Goal: Information Seeking & Learning: Check status

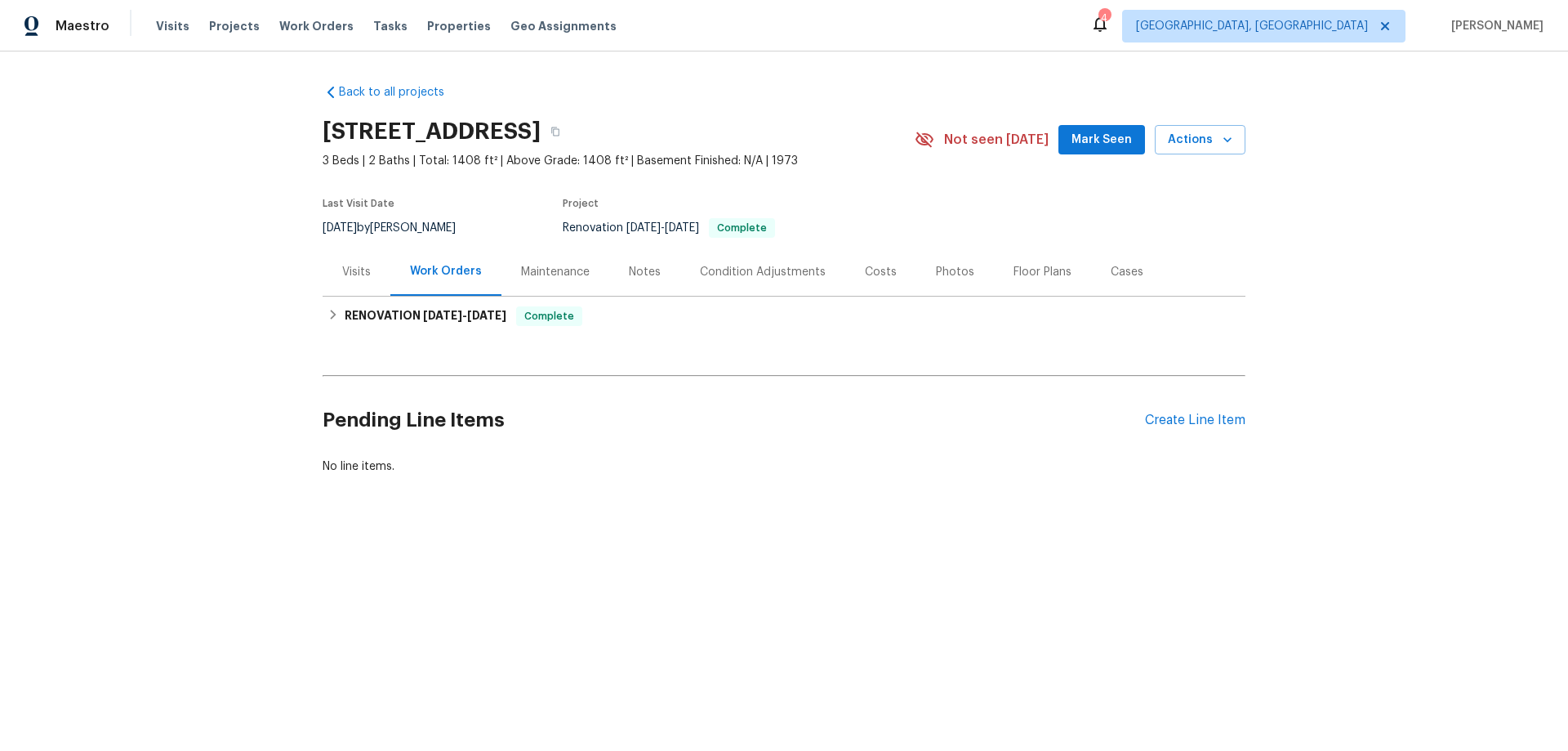
click at [348, 247] on div "Last Visit Date 8/14/2025 by Sean Hatfield Project Renovation 7/29/2025 - 8/12/…" at bounding box center [599, 217] width 554 height 58
click at [345, 270] on div "Visits" at bounding box center [357, 272] width 29 height 16
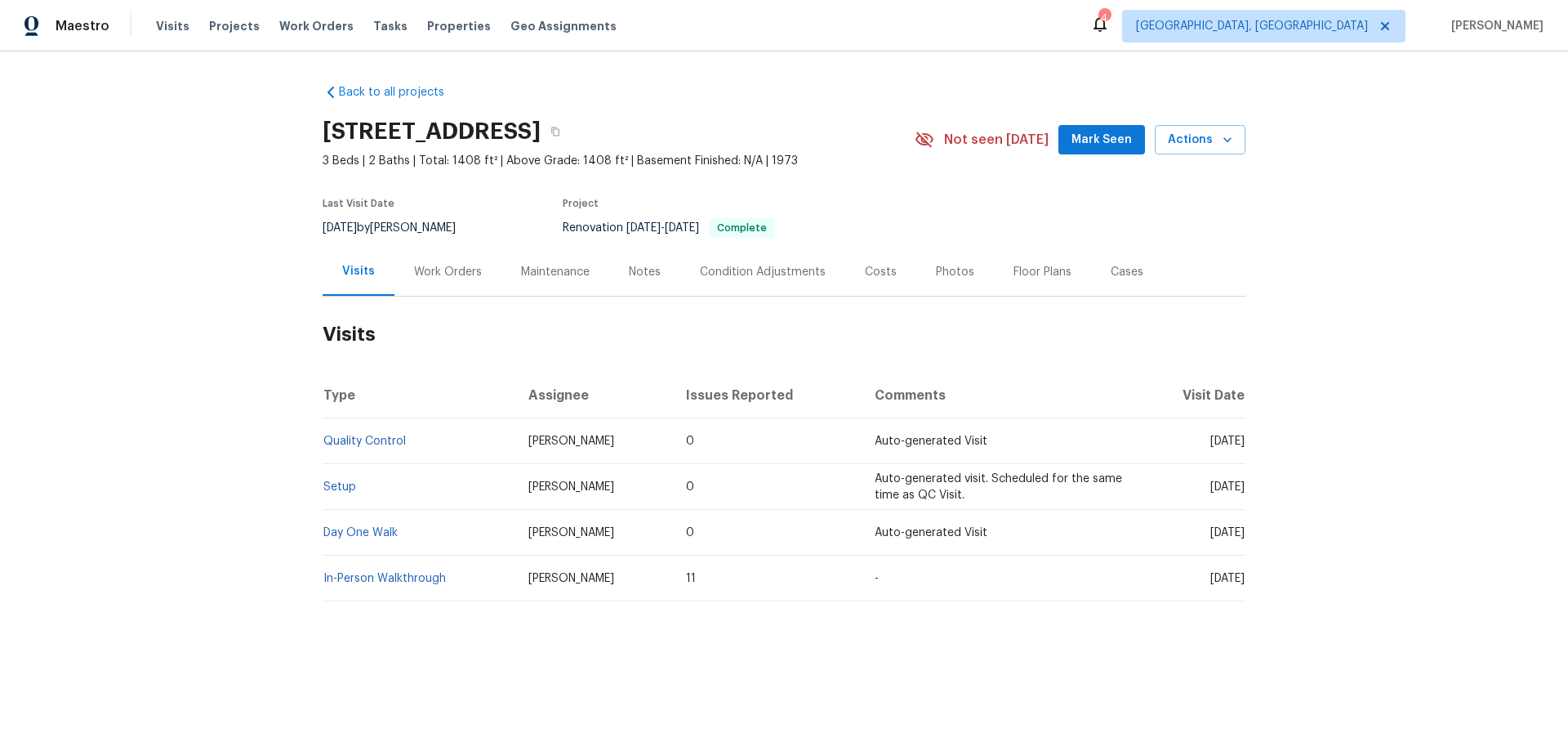
click at [442, 293] on div "Work Orders" at bounding box center [447, 272] width 107 height 49
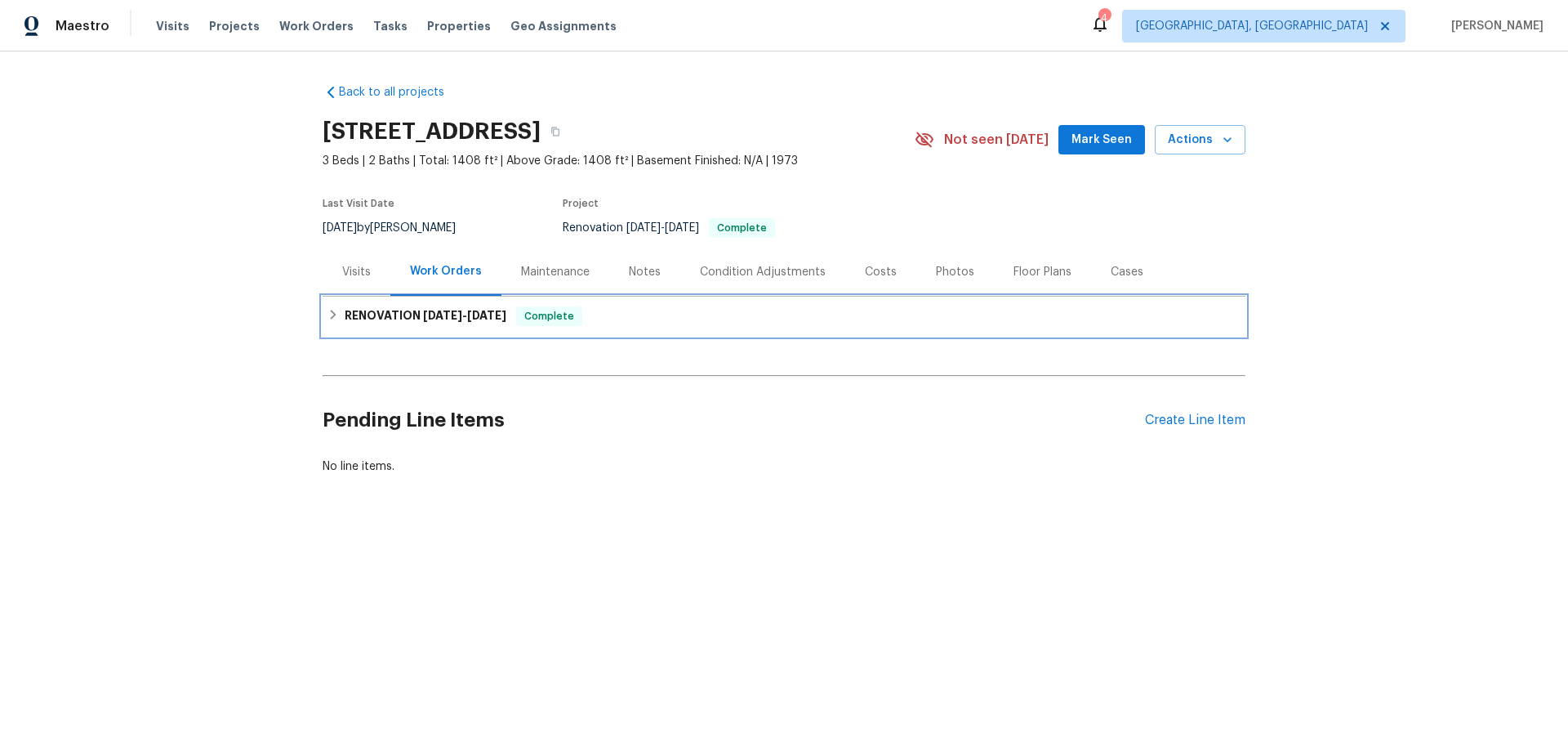
drag, startPoint x: 392, startPoint y: 314, endPoint x: 406, endPoint y: 352, distance: 40.5
click at [390, 314] on h6 "RENOVATION 7/29/25 - 8/12/25" at bounding box center [426, 316] width 162 height 20
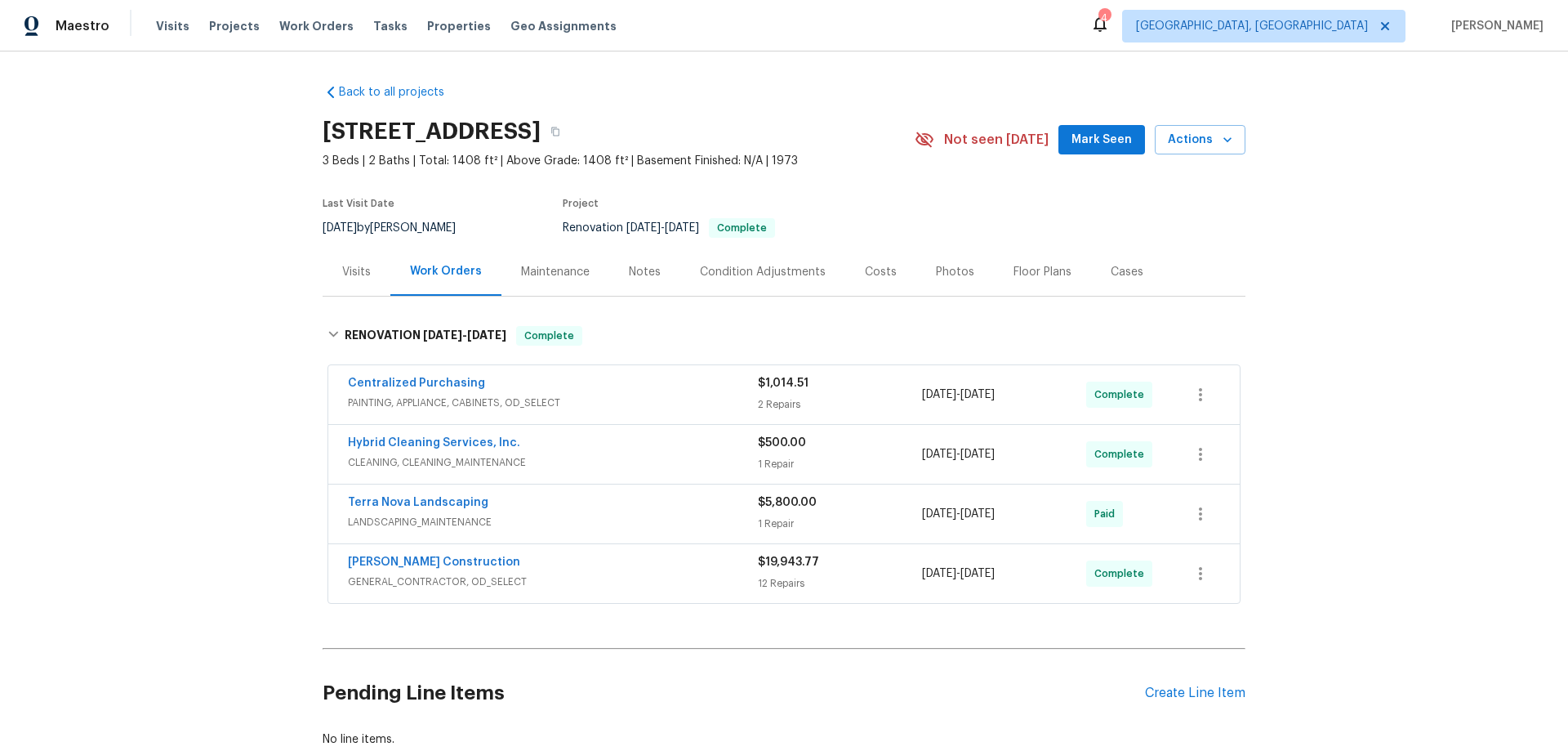
click at [285, 446] on div "Back to all projects 24932 Tree Ave, Mission Viejo, CA 92691 3 Beds | 2 Baths |…" at bounding box center [784, 401] width 1568 height 699
click at [200, 266] on div "Back to all projects 24932 Tree Ave, Mission Viejo, CA 92691 3 Beds | 2 Baths |…" at bounding box center [784, 401] width 1568 height 699
click at [136, 452] on div "Back to all projects 24932 Tree Ave, Mission Viejo, CA 92691 3 Beds | 2 Baths |…" at bounding box center [784, 401] width 1568 height 699
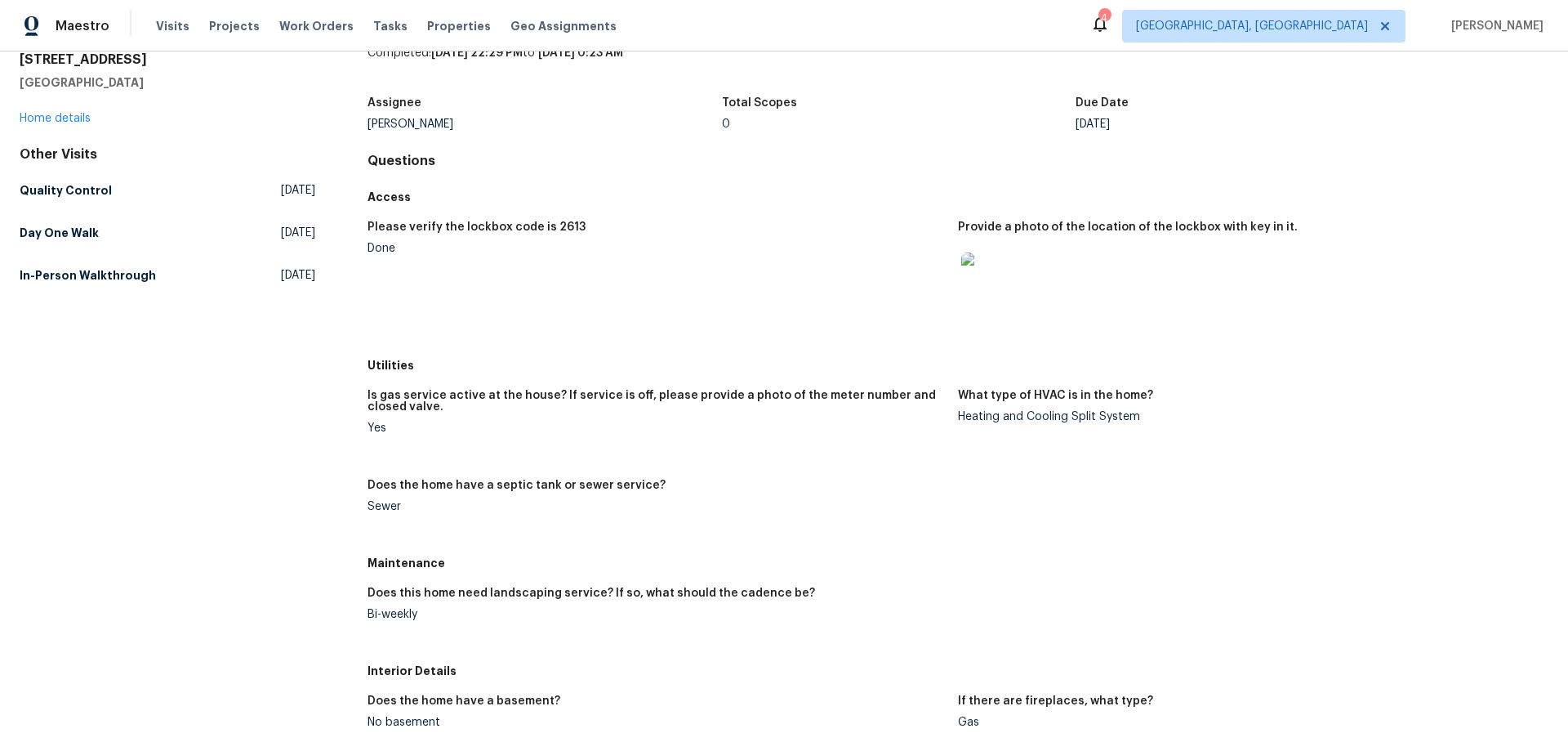
scroll to position [245, 0]
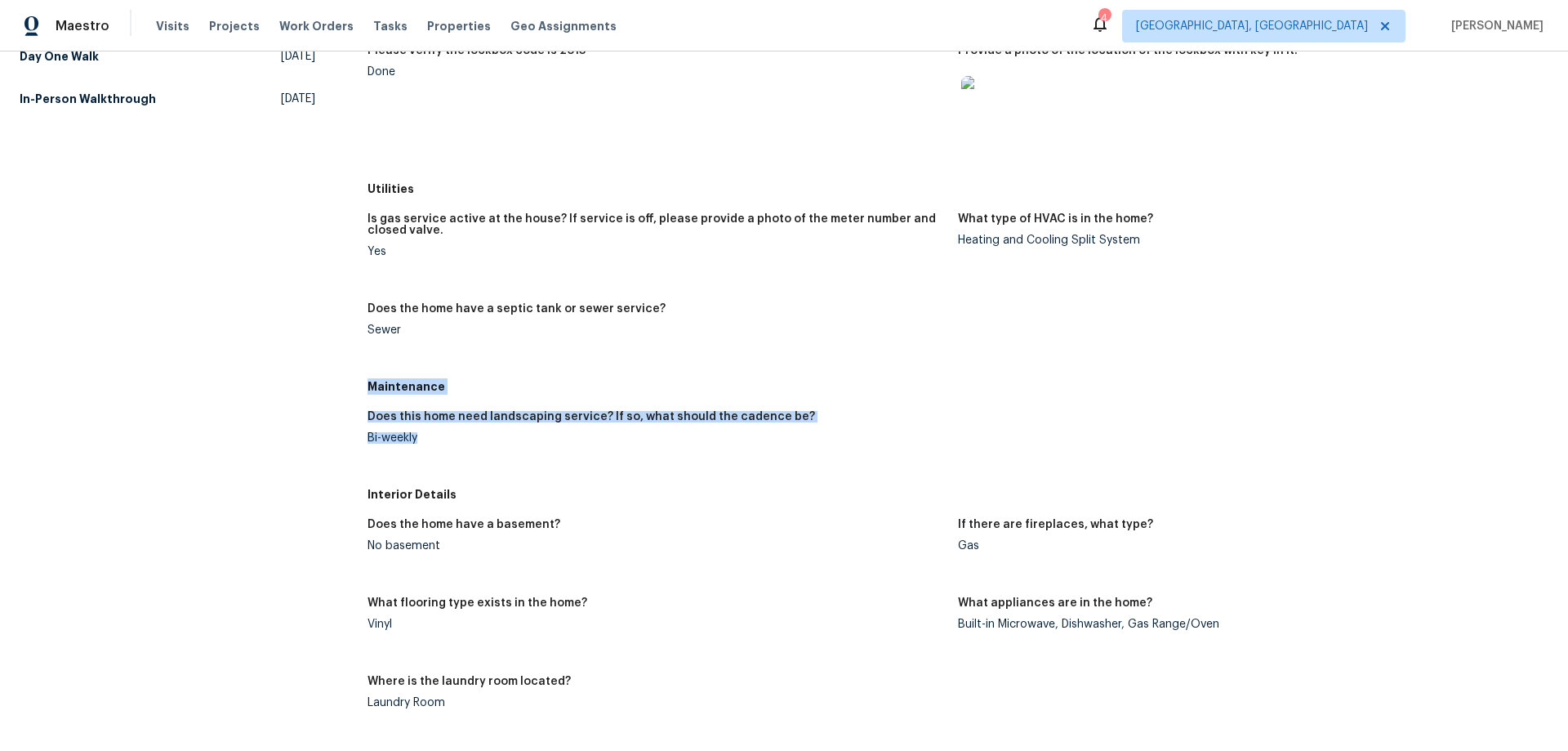
drag, startPoint x: 366, startPoint y: 382, endPoint x: 427, endPoint y: 455, distance: 95.1
click at [427, 455] on div "Maintenance Does this home need landscaping service? If so, what should the cad…" at bounding box center [957, 426] width 1181 height 108
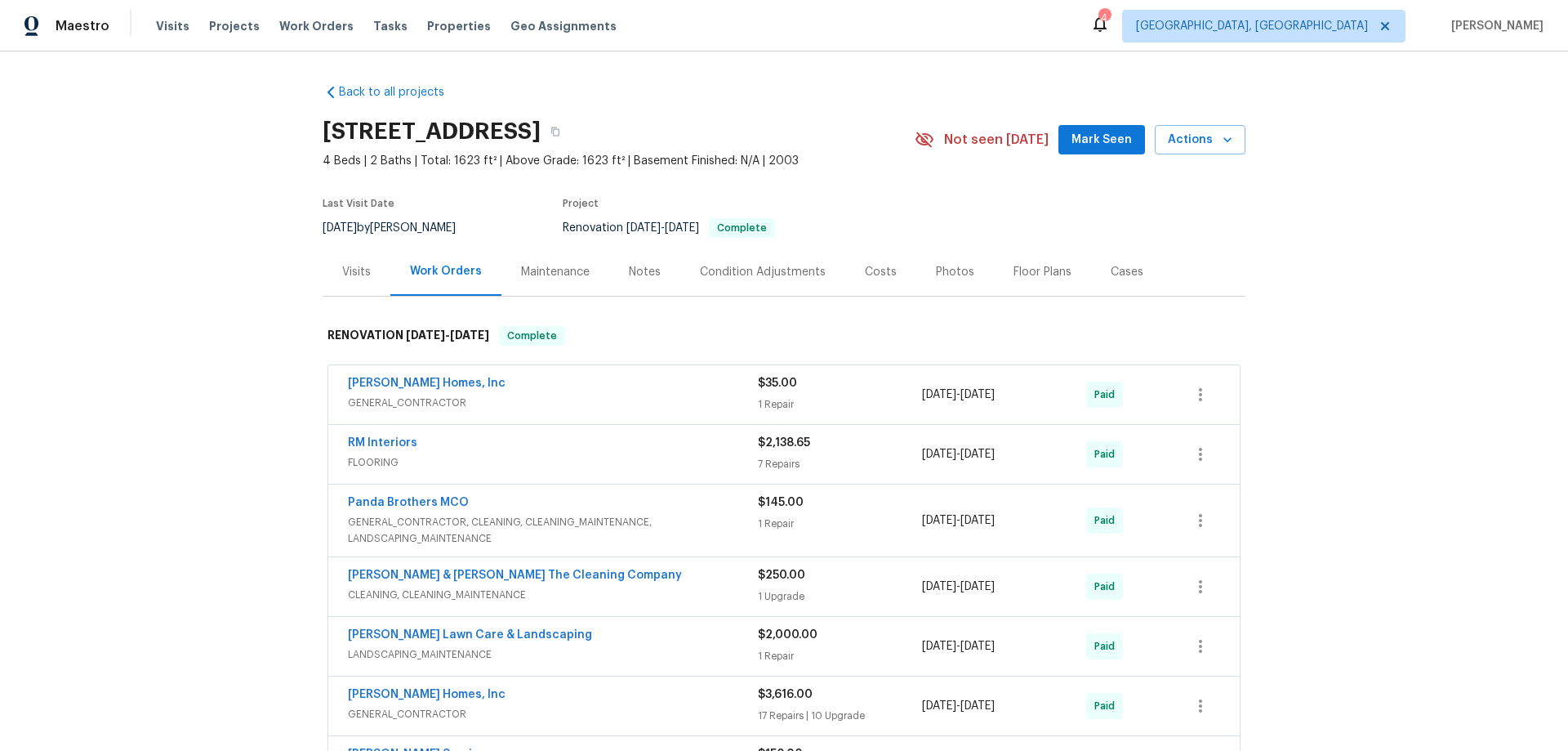
click at [189, 380] on div "Back to all projects 8549 Star Leaf Rd N, Jacksonville, FL 32210 4 Beds | 2 Bat…" at bounding box center [784, 401] width 1568 height 699
click at [180, 365] on div "Back to all projects 8549 Star Leaf Rd N, Jacksonville, FL 32210 4 Beds | 2 Bat…" at bounding box center [784, 401] width 1568 height 699
click at [228, 305] on div "Back to all projects 8549 Star Leaf Rd N, Jacksonville, FL 32210 4 Beds | 2 Bat…" at bounding box center [784, 401] width 1568 height 699
click at [188, 268] on div "Back to all projects 8549 Star Leaf Rd N, Jacksonville, FL 32210 4 Beds | 2 Bat…" at bounding box center [784, 401] width 1568 height 699
click at [159, 350] on div "Back to all projects 8549 Star Leaf Rd N, Jacksonville, FL 32210 4 Beds | 2 Bat…" at bounding box center [784, 401] width 1568 height 699
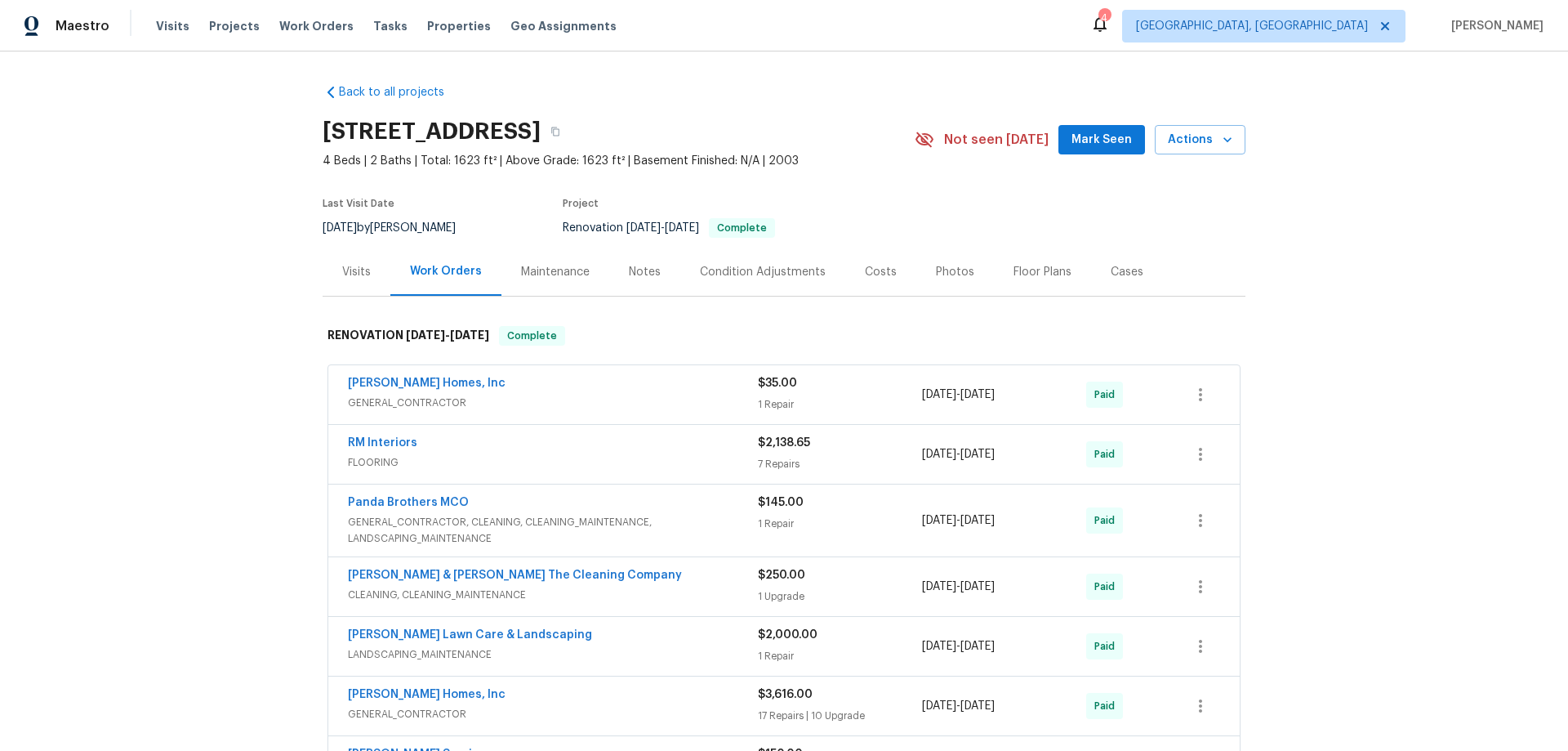
click at [209, 295] on div "Back to all projects 8549 Star Leaf Rd N, Jacksonville, FL 32210 4 Beds | 2 Bat…" at bounding box center [784, 401] width 1568 height 699
click at [211, 400] on div "Back to all projects 8549 Star Leaf Rd N, Jacksonville, FL 32210 4 Beds | 2 Bat…" at bounding box center [784, 401] width 1568 height 699
click at [233, 429] on div "Back to all projects 8549 Star Leaf Rd N, Jacksonville, FL 32210 4 Beds | 2 Bat…" at bounding box center [784, 401] width 1568 height 699
click at [243, 334] on div "Back to all projects 8549 Star Leaf Rd N, Jacksonville, FL 32210 4 Beds | 2 Bat…" at bounding box center [784, 401] width 1568 height 699
click at [160, 347] on div "Back to all projects 8549 Star Leaf Rd N, Jacksonville, FL 32210 4 Beds | 2 Bat…" at bounding box center [784, 401] width 1568 height 699
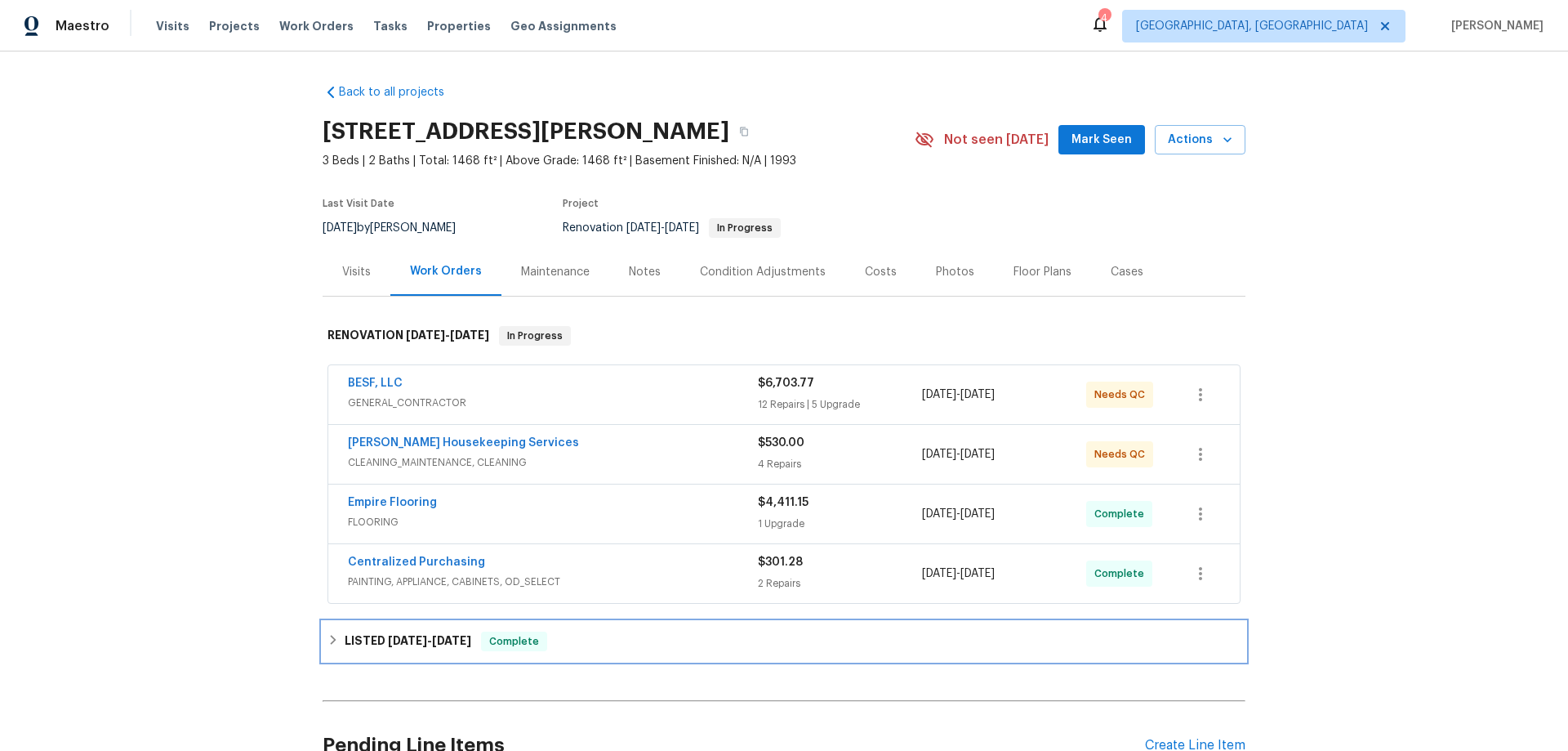
drag, startPoint x: 335, startPoint y: 649, endPoint x: 244, endPoint y: 446, distance: 222.5
click at [331, 644] on div "LISTED 8/15/25 - 8/16/25 Complete" at bounding box center [784, 641] width 913 height 20
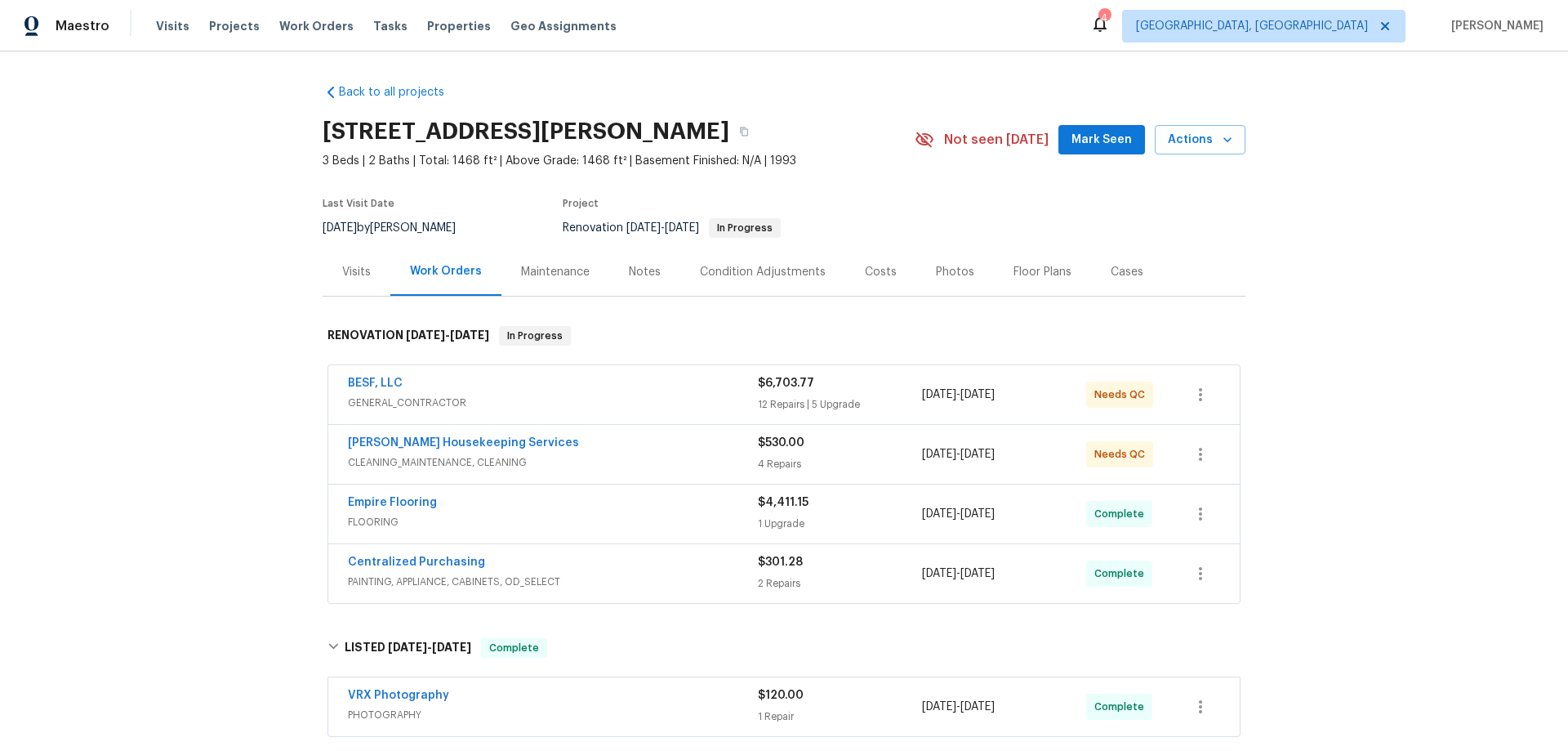
click at [246, 313] on div "Back to all projects 1003 Joe Morse Dr, Copperas Cove, TX 76522 3 Beds | 2 Bath…" at bounding box center [784, 401] width 1568 height 699
click at [121, 357] on div "Back to all projects 1003 Joe Morse Dr, Copperas Cove, TX 76522 3 Beds | 2 Bath…" at bounding box center [784, 401] width 1568 height 699
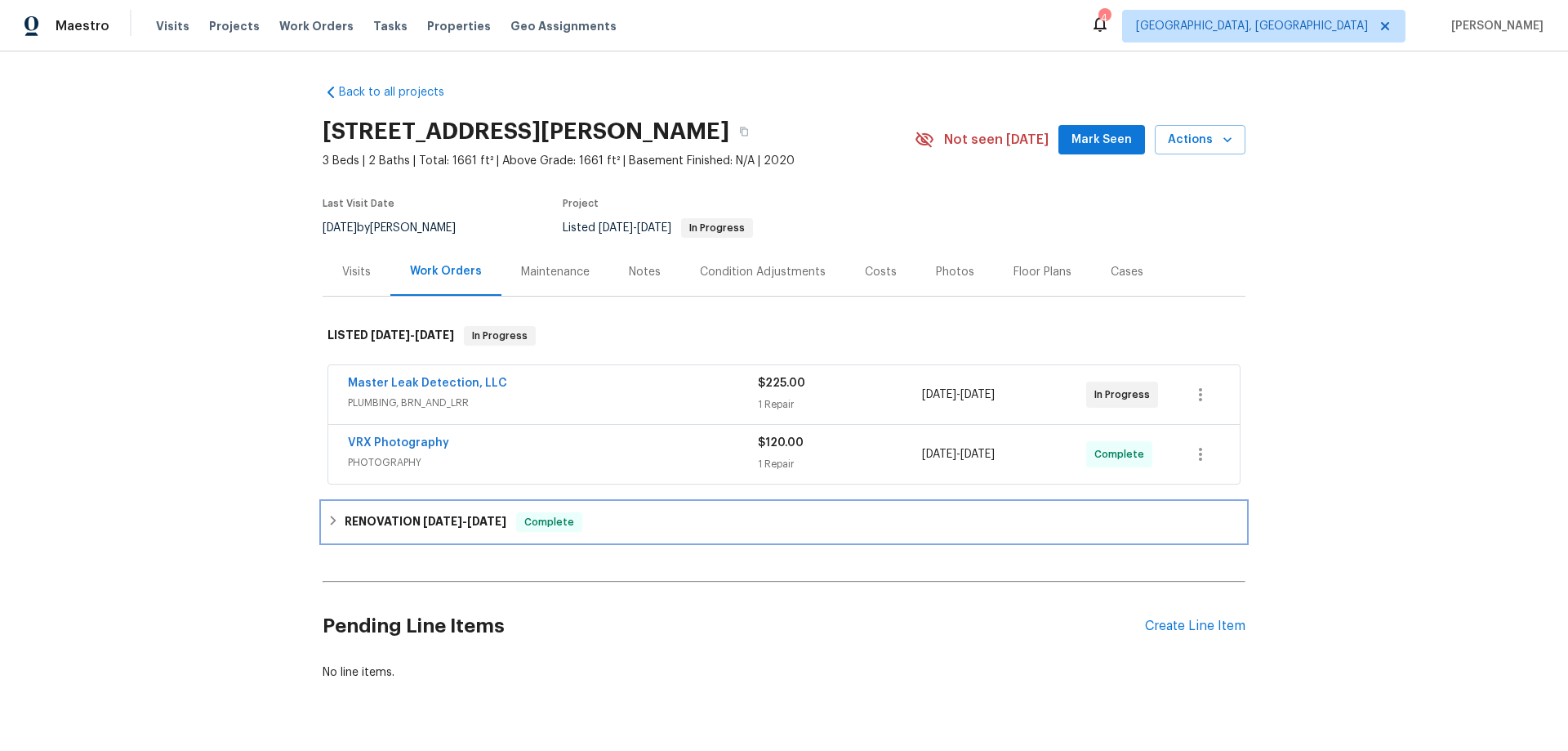
click at [365, 518] on h6 "RENOVATION 8/5/25 - 8/13/25" at bounding box center [426, 522] width 162 height 20
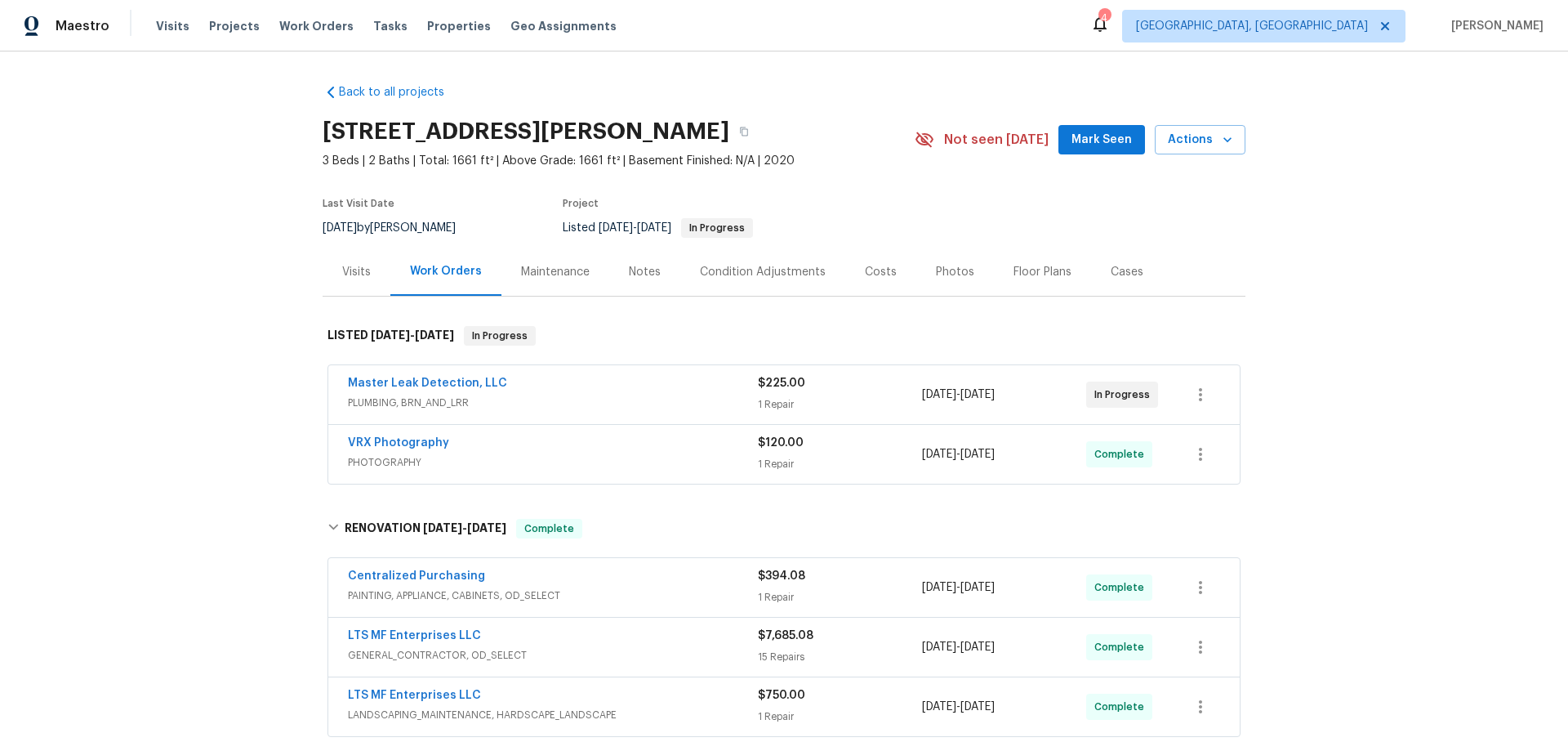
click at [255, 335] on div "Back to all projects 124 Crockett Way, Venus, TX 76084 3 Beds | 2 Baths | Total…" at bounding box center [784, 401] width 1568 height 699
click at [216, 400] on div "Back to all projects 124 Crockett Way, Venus, TX 76084 3 Beds | 2 Baths | Total…" at bounding box center [784, 401] width 1568 height 699
click at [220, 341] on div "Back to all projects 124 Crockett Way, Venus, TX 76084 3 Beds | 2 Baths | Total…" at bounding box center [784, 401] width 1568 height 699
click at [181, 356] on div "Back to all projects 124 Crockett Way, Venus, TX 76084 3 Beds | 2 Baths | Total…" at bounding box center [784, 401] width 1568 height 699
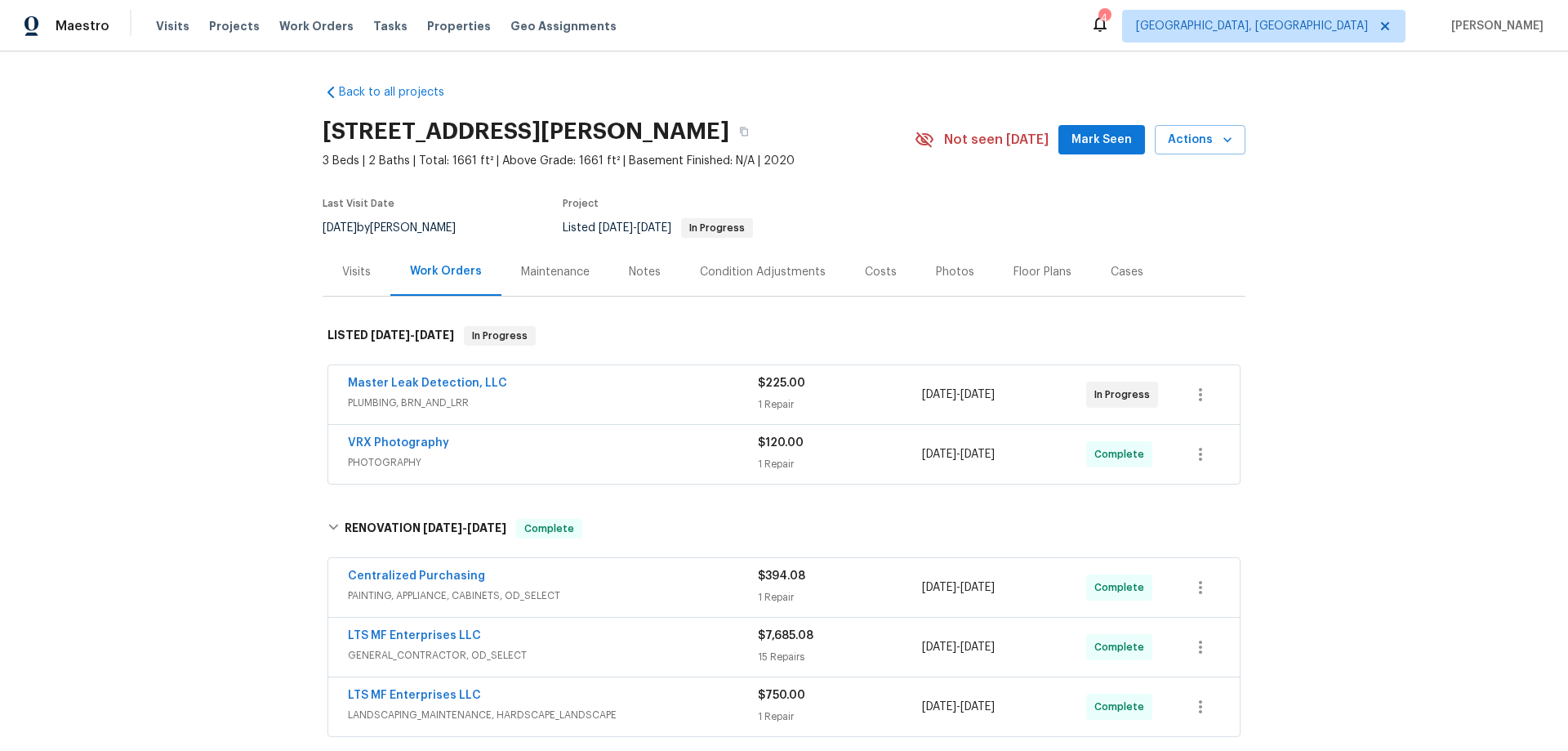
click at [196, 289] on div "Back to all projects 124 Crockett Way, Venus, TX 76084 3 Beds | 2 Baths | Total…" at bounding box center [784, 401] width 1568 height 699
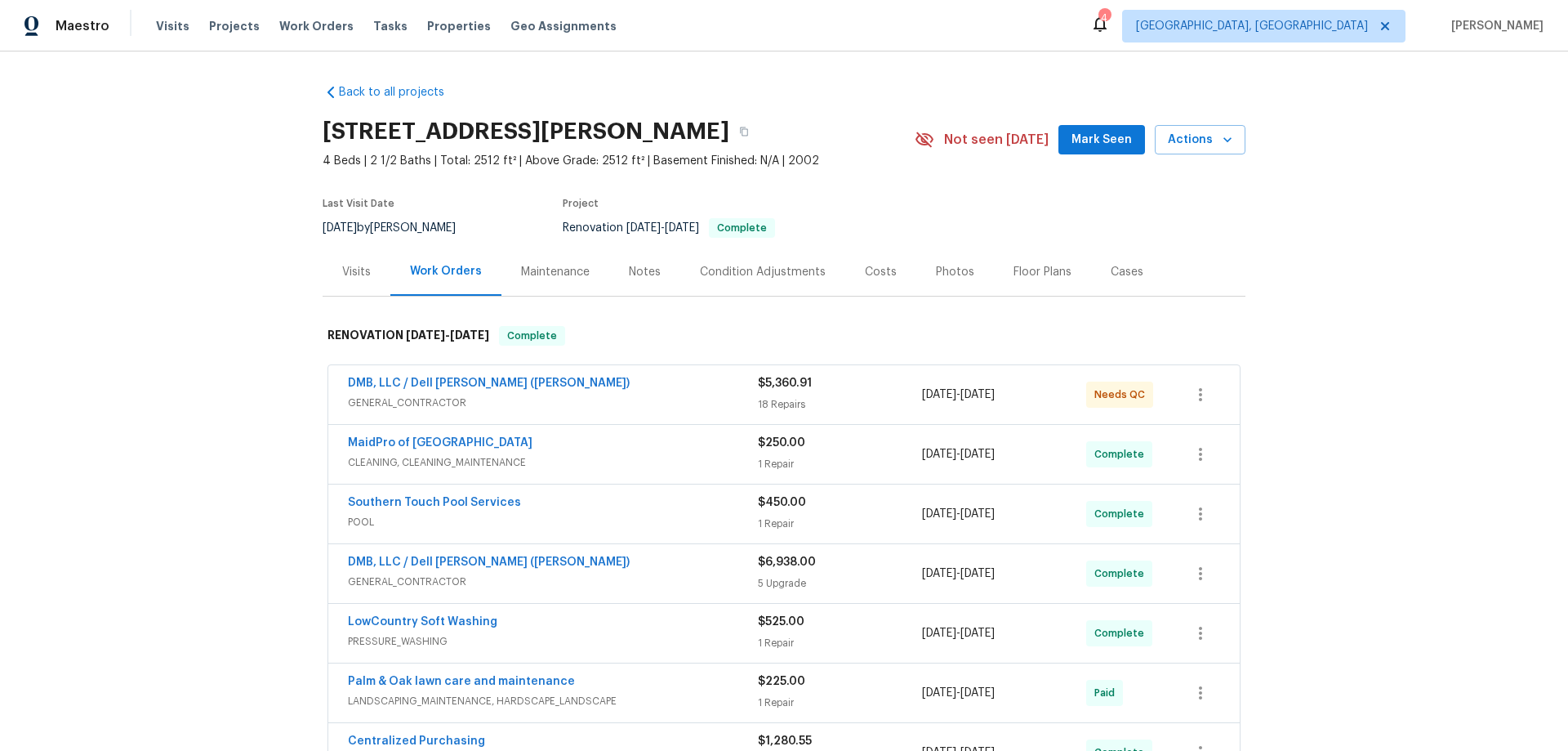
click at [204, 265] on div "Back to all projects [STREET_ADDRESS][PERSON_NAME] 4 Beds | 2 1/2 Baths | Total…" at bounding box center [784, 401] width 1568 height 699
click at [166, 319] on div "Back to all projects [STREET_ADDRESS][PERSON_NAME] 4 Beds | 2 1/2 Baths | Total…" at bounding box center [784, 401] width 1568 height 699
click at [219, 365] on div "Back to all projects [STREET_ADDRESS][PERSON_NAME] 4 Beds | 2 1/2 Baths | Total…" at bounding box center [784, 401] width 1568 height 699
click at [167, 345] on div "Back to all projects [STREET_ADDRESS][PERSON_NAME] 4 Beds | 2 1/2 Baths | Total…" at bounding box center [784, 401] width 1568 height 699
click at [186, 338] on div "Back to all projects [STREET_ADDRESS][PERSON_NAME] 4 Beds | 2 1/2 Baths | Total…" at bounding box center [784, 401] width 1568 height 699
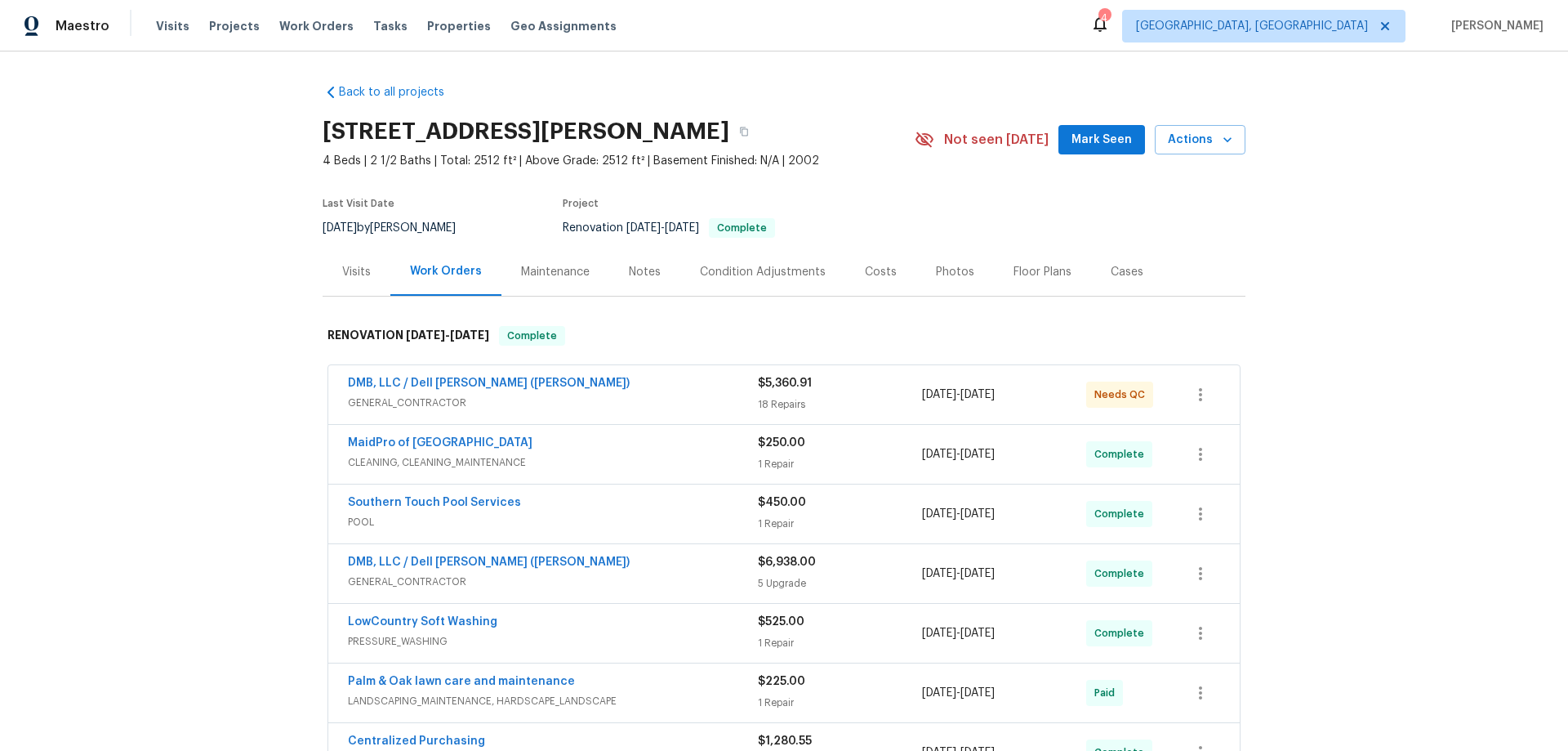
click at [212, 247] on div "Back to all projects [STREET_ADDRESS][PERSON_NAME] 4 Beds | 2 1/2 Baths | Total…" at bounding box center [784, 401] width 1568 height 699
click at [263, 293] on div "Back to all projects [STREET_ADDRESS][PERSON_NAME] 4 Beds | 2 1/2 Baths | Total…" at bounding box center [784, 401] width 1568 height 699
